Goal: Check status: Check status

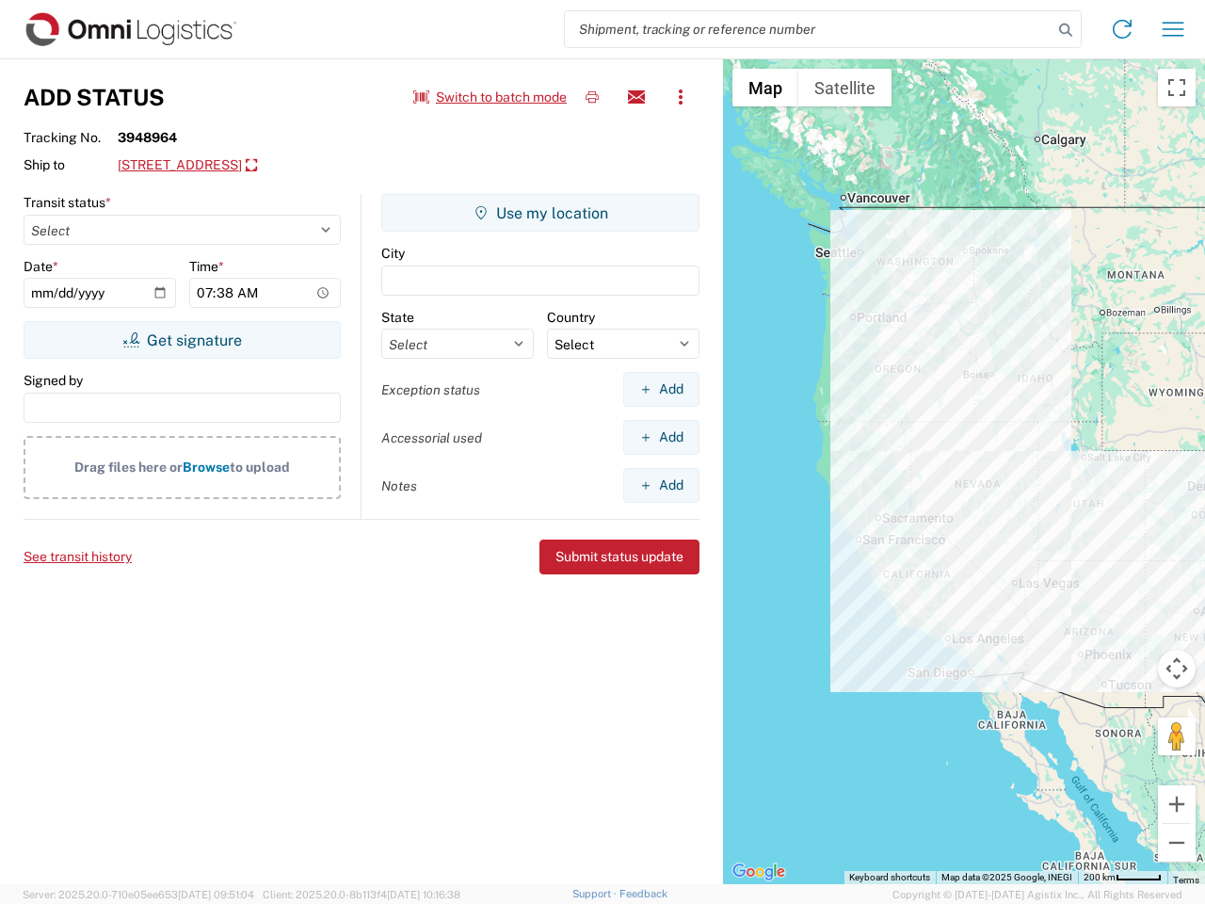
click at [809, 29] on input "search" at bounding box center [809, 29] width 488 height 36
click at [1066, 30] on icon at bounding box center [1066, 30] width 26 height 26
click at [1123, 29] on icon at bounding box center [1122, 29] width 30 height 30
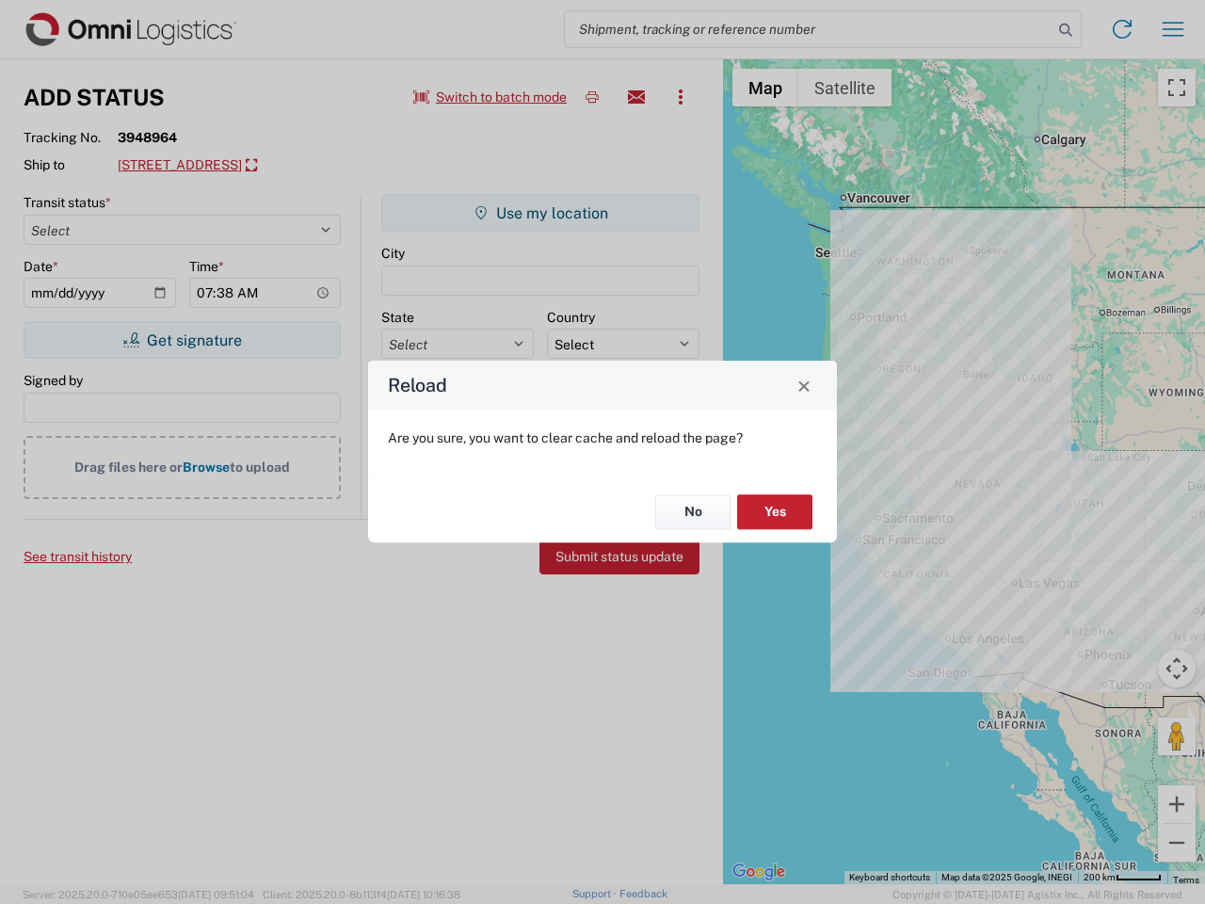
click at [1173, 29] on div "Reload Are you sure, you want to clear cache and reload the page? No Yes" at bounding box center [602, 452] width 1205 height 904
click at [491, 97] on div "Reload Are you sure, you want to clear cache and reload the page? No Yes" at bounding box center [602, 452] width 1205 height 904
click at [592, 97] on div "Reload Are you sure, you want to clear cache and reload the page? No Yes" at bounding box center [602, 452] width 1205 height 904
click at [637, 97] on div "Reload Are you sure, you want to clear cache and reload the page? No Yes" at bounding box center [602, 452] width 1205 height 904
click at [681, 97] on div "Reload Are you sure, you want to clear cache and reload the page? No Yes" at bounding box center [602, 452] width 1205 height 904
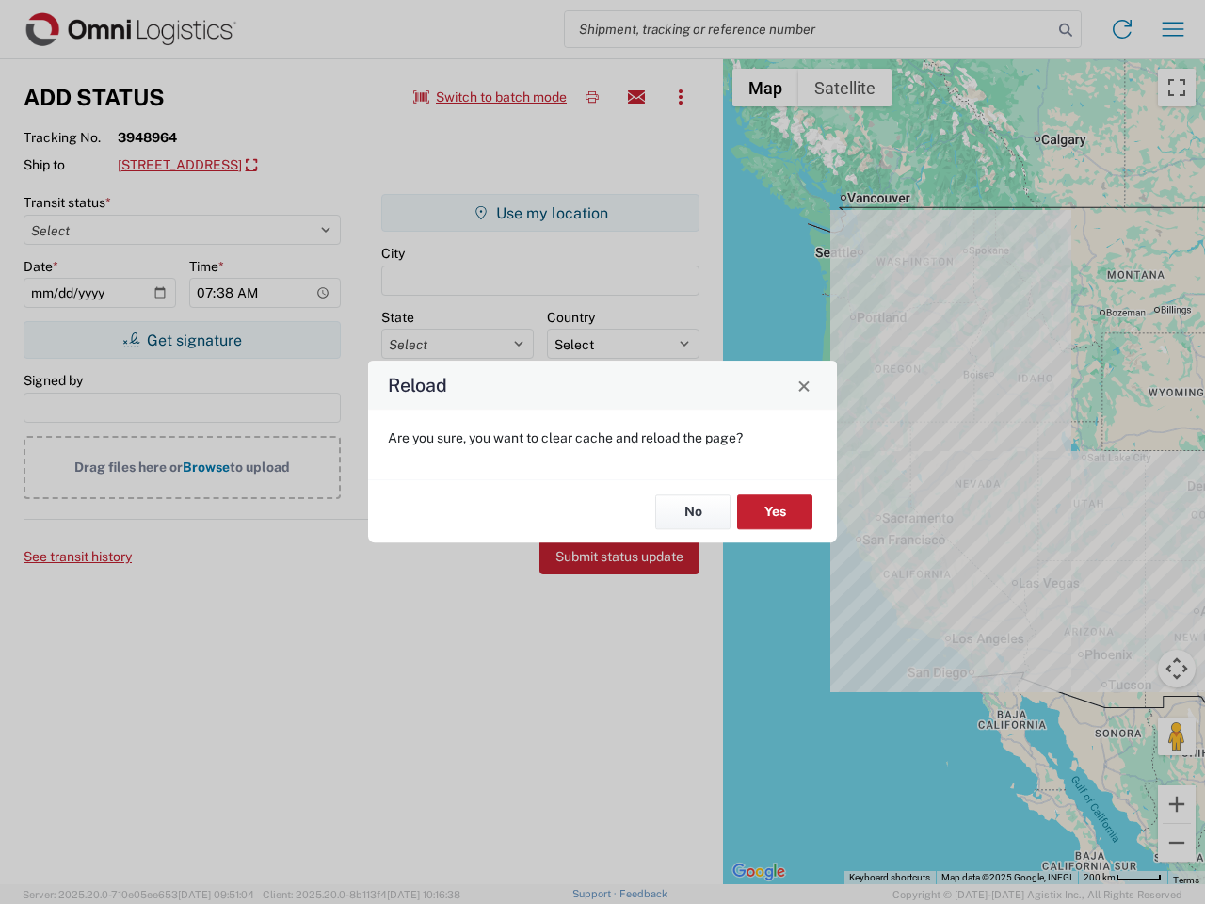
click at [301, 166] on div "Reload Are you sure, you want to clear cache and reload the page? No Yes" at bounding box center [602, 452] width 1205 height 904
click at [182, 340] on div "Reload Are you sure, you want to clear cache and reload the page? No Yes" at bounding box center [602, 452] width 1205 height 904
